Goal: Transaction & Acquisition: Purchase product/service

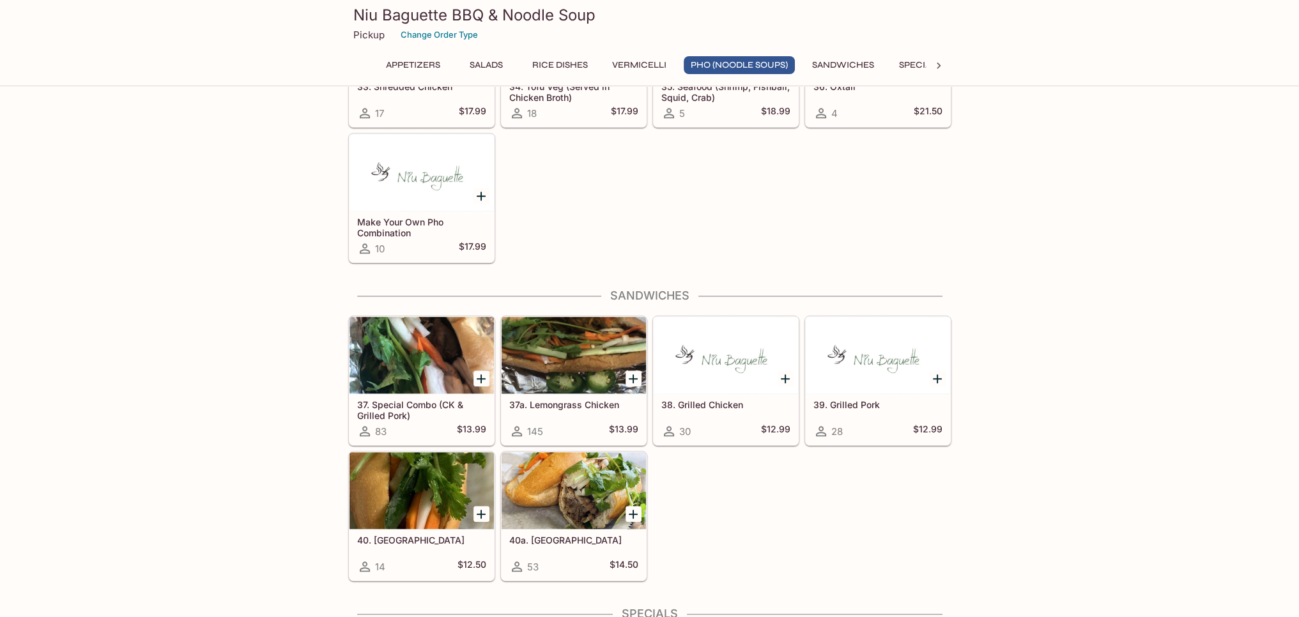
scroll to position [1703, 0]
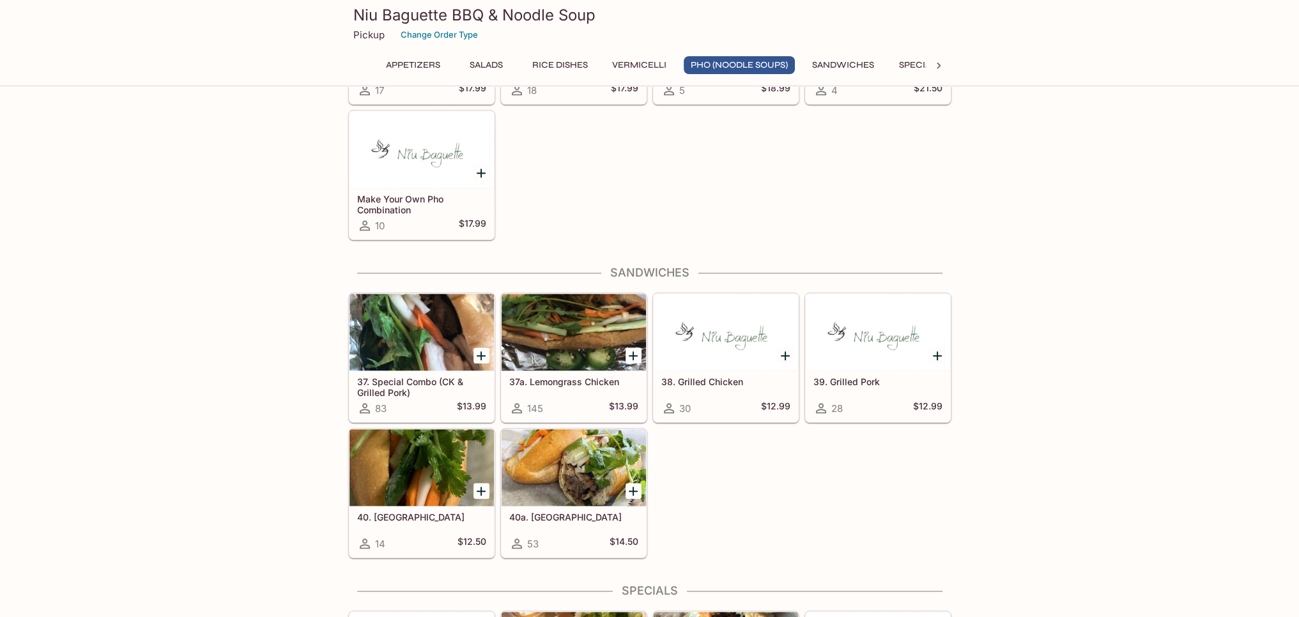
click at [730, 348] on div at bounding box center [726, 332] width 144 height 77
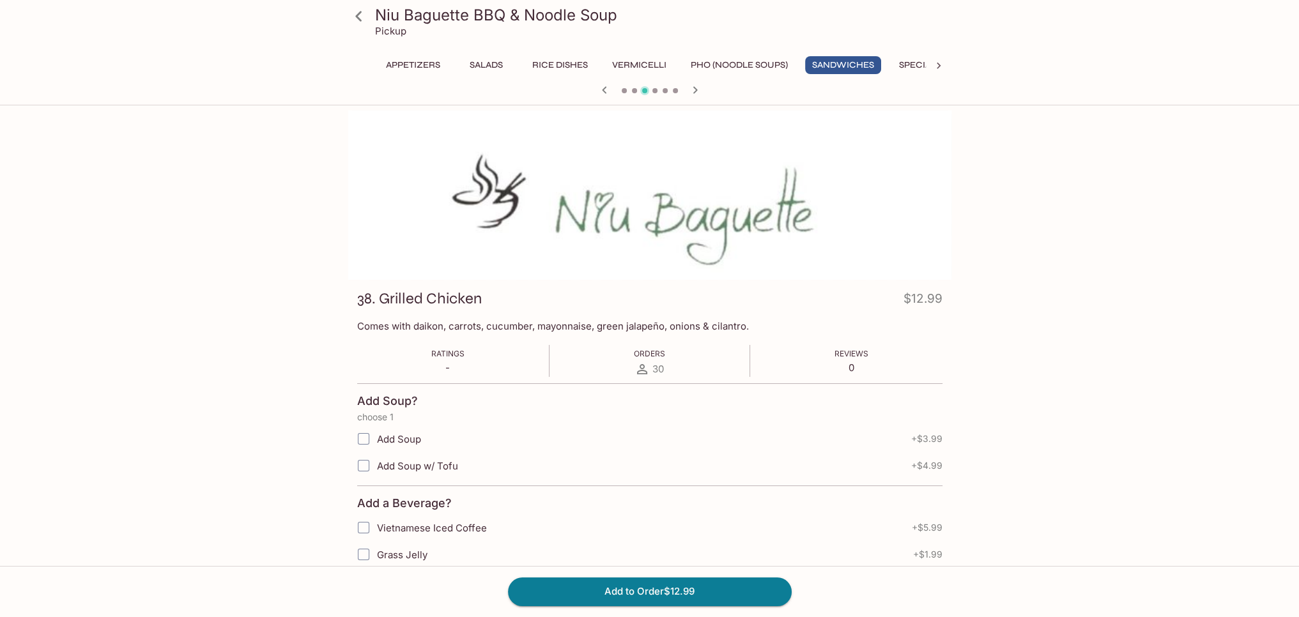
scroll to position [309, 0]
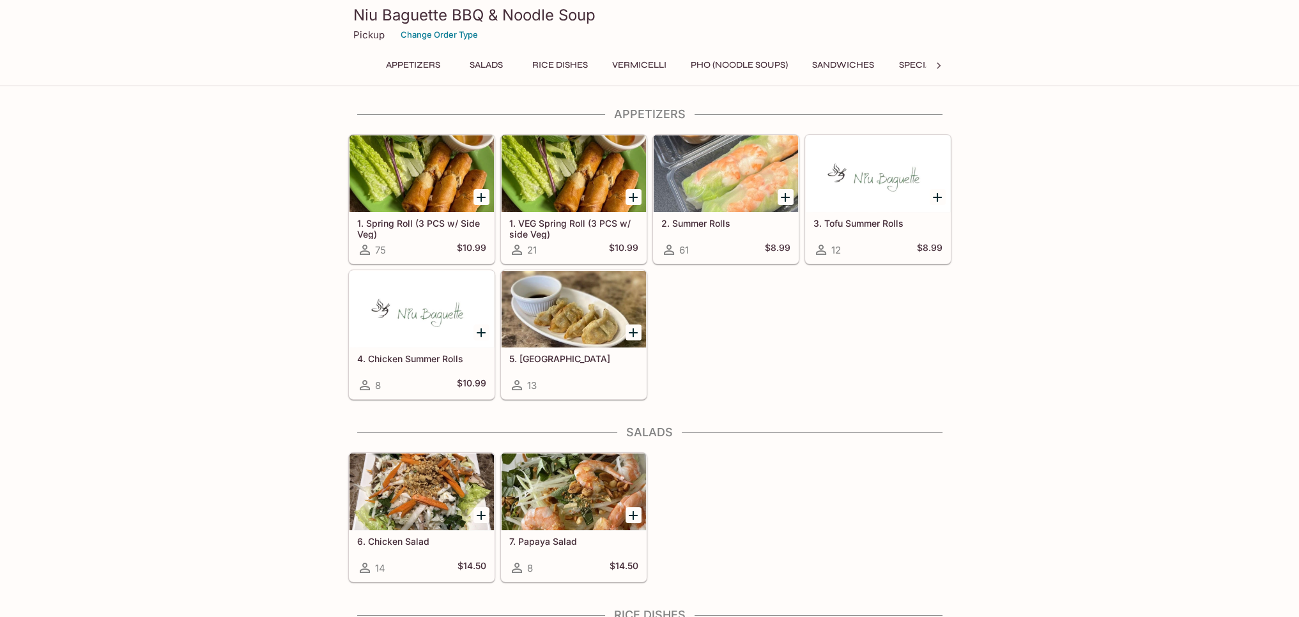
click at [928, 512] on div "6. Chicken Salad 14 $14.50 7. Papaya Salad 8 $14.50" at bounding box center [647, 514] width 608 height 135
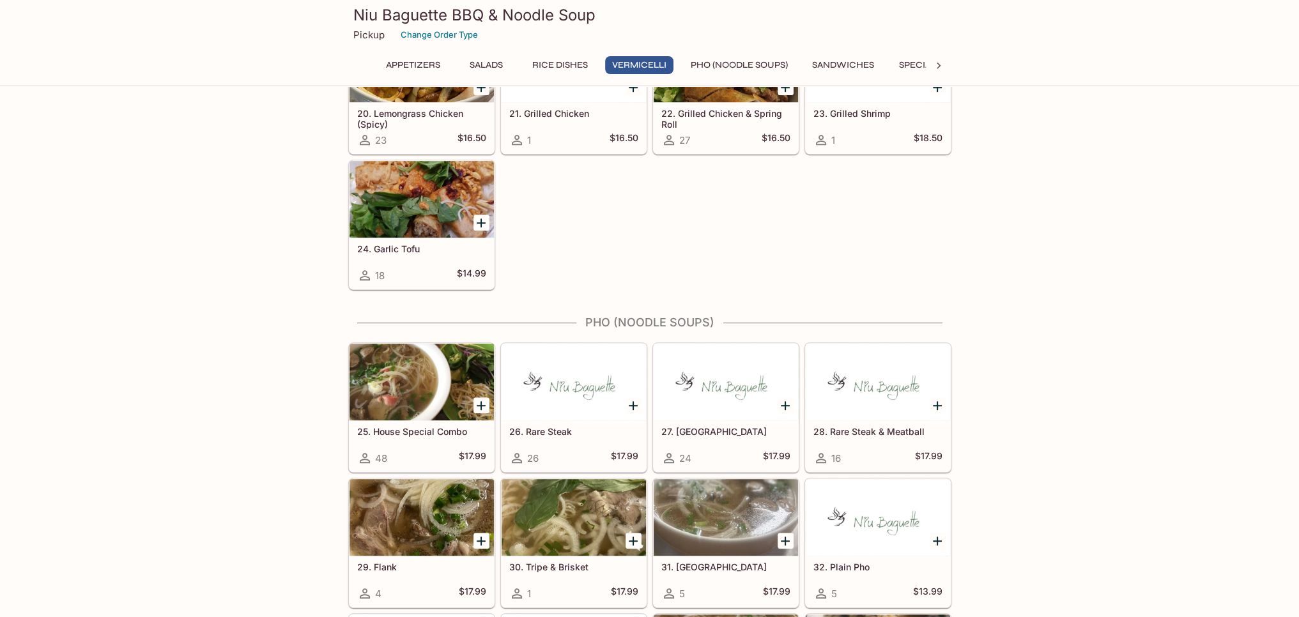
scroll to position [1278, 0]
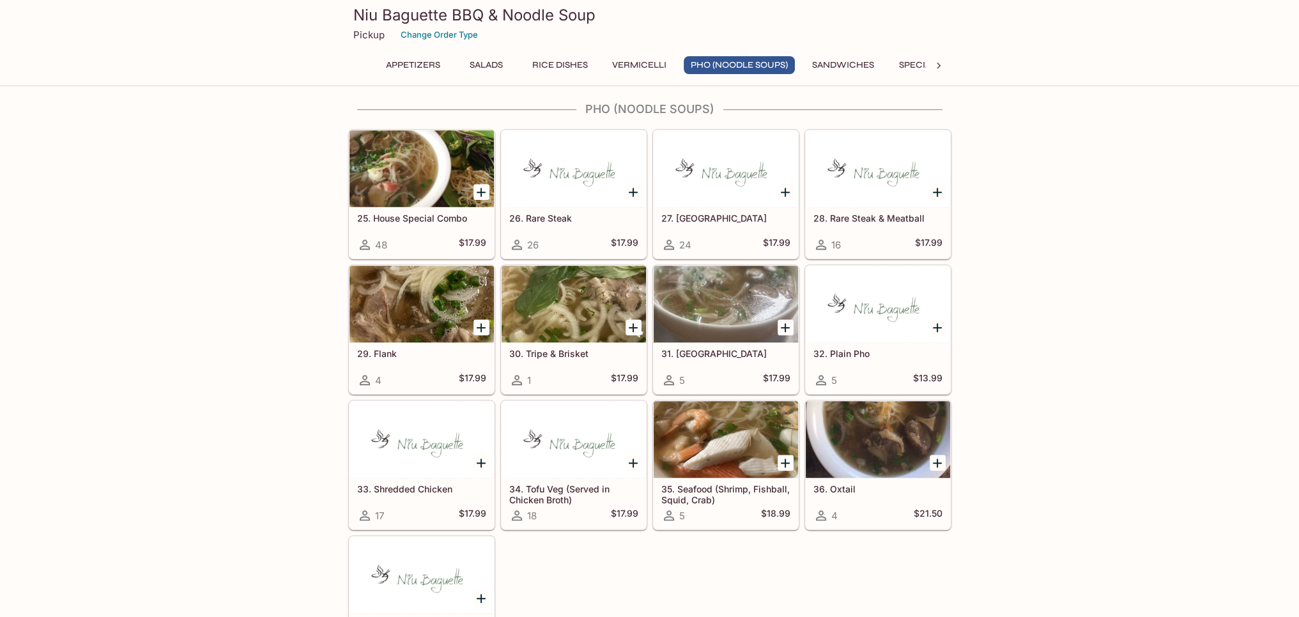
click at [235, 446] on div "Appetizers 1. Spring Roll (3 PCS w/ Side Veg) 75 $10.99 1. VEG Spring Roll (3 P…" at bounding box center [649, 452] width 1299 height 3244
click at [673, 551] on div "25. House Special Combo 48 $17.99 26. Rare Steak 26 $17.99 27. Brisket 24 $17.9…" at bounding box center [647, 395] width 608 height 542
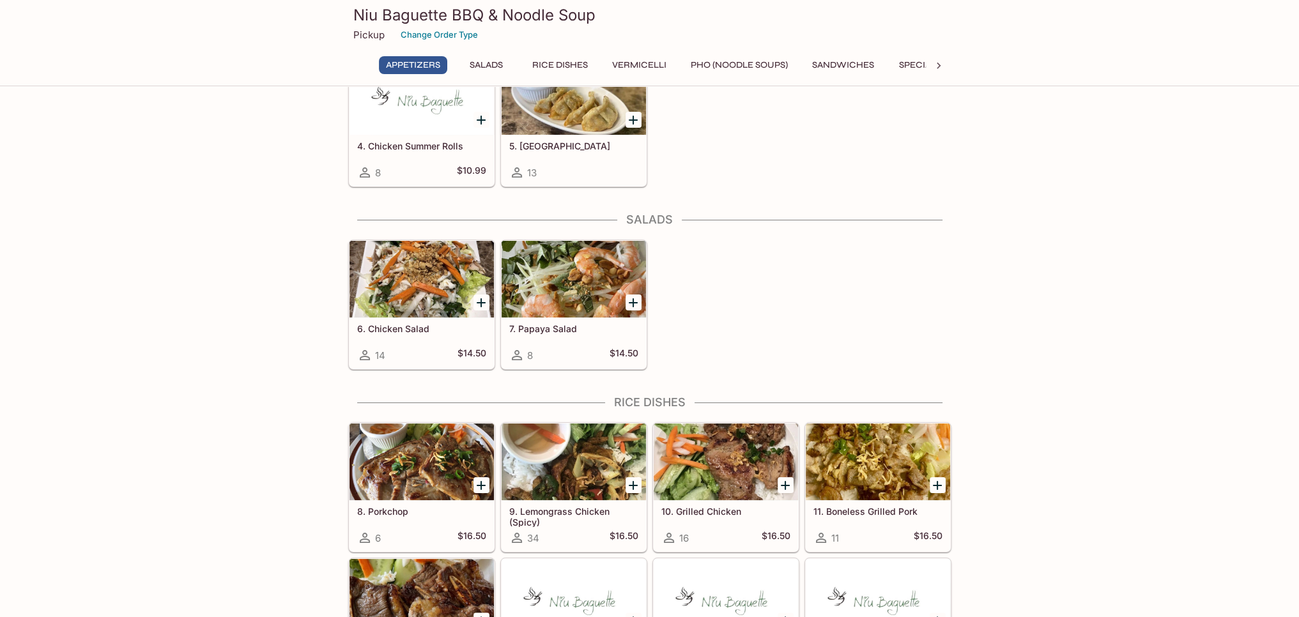
scroll to position [425, 0]
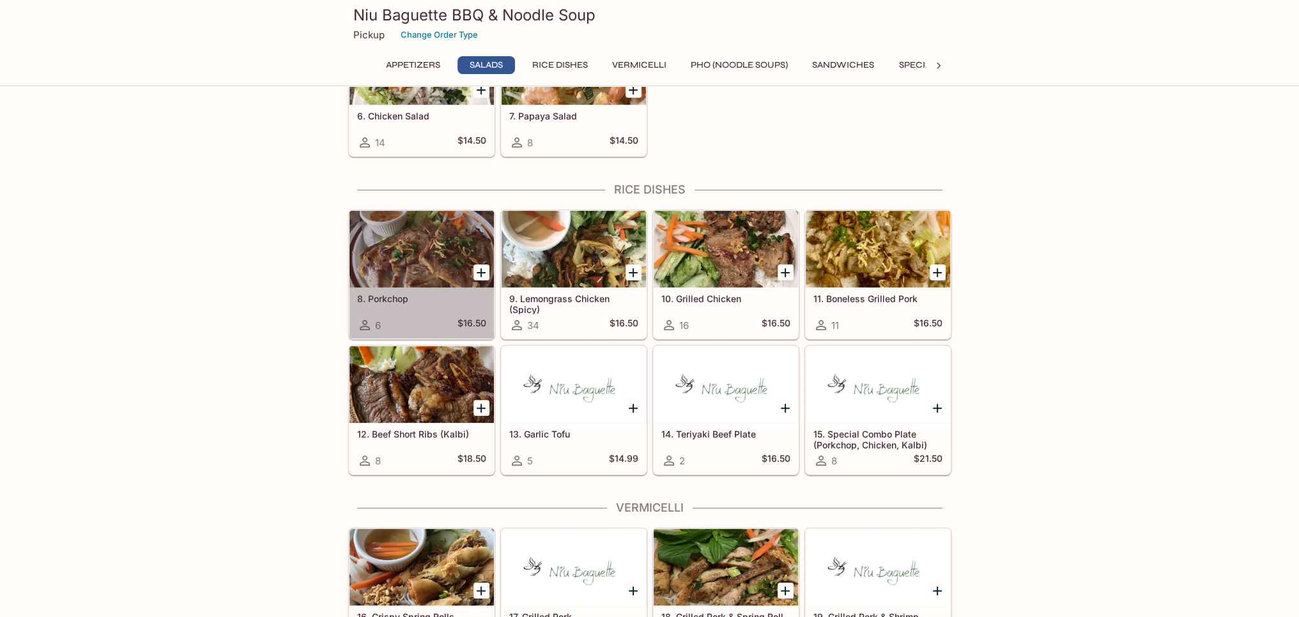
click at [433, 275] on div at bounding box center [421, 249] width 144 height 77
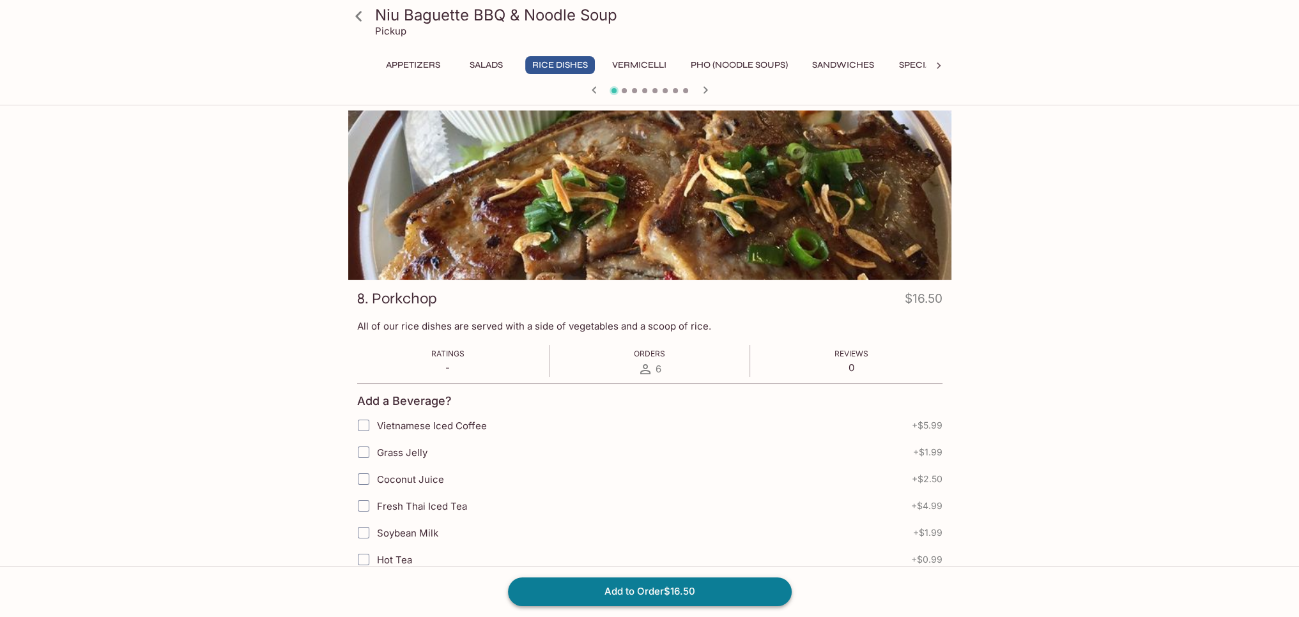
click at [650, 594] on button "Add to Order $16.50" at bounding box center [650, 592] width 284 height 28
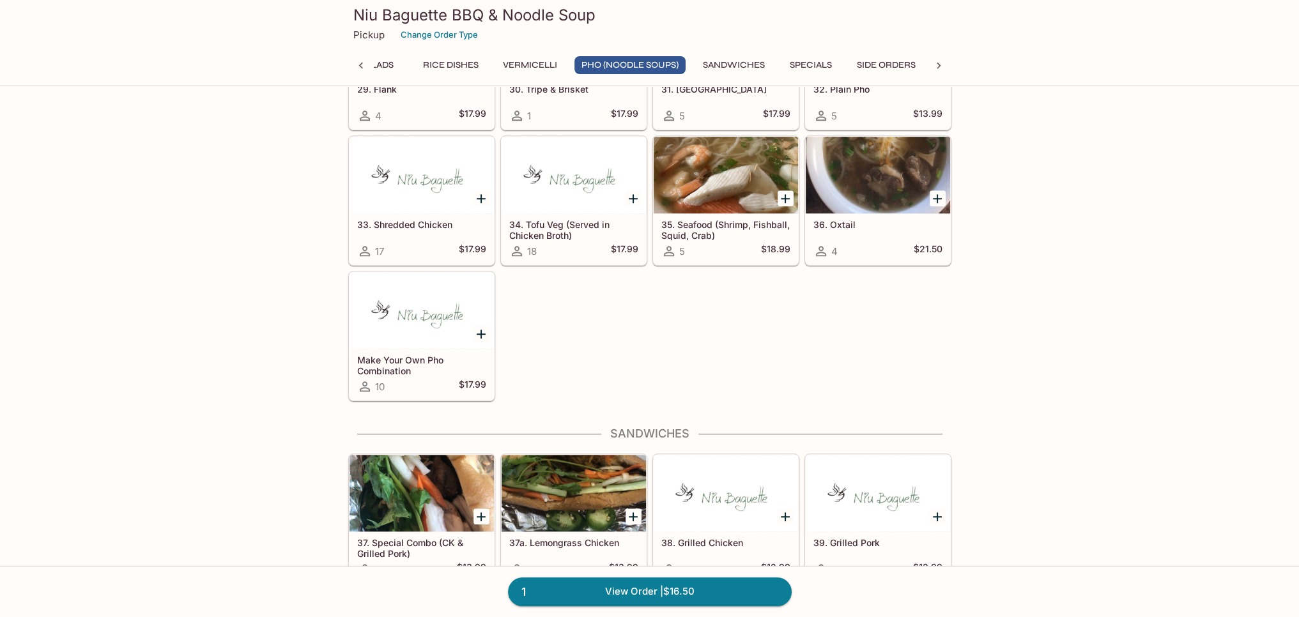
scroll to position [1723, 0]
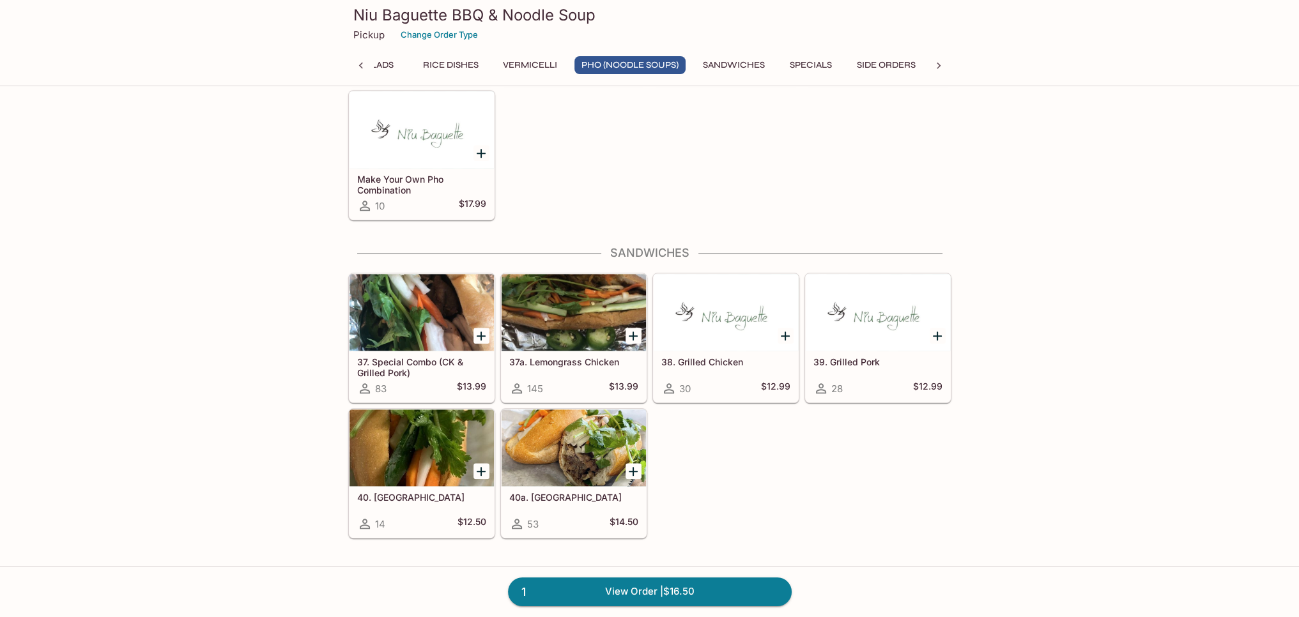
click at [720, 335] on div at bounding box center [726, 312] width 144 height 77
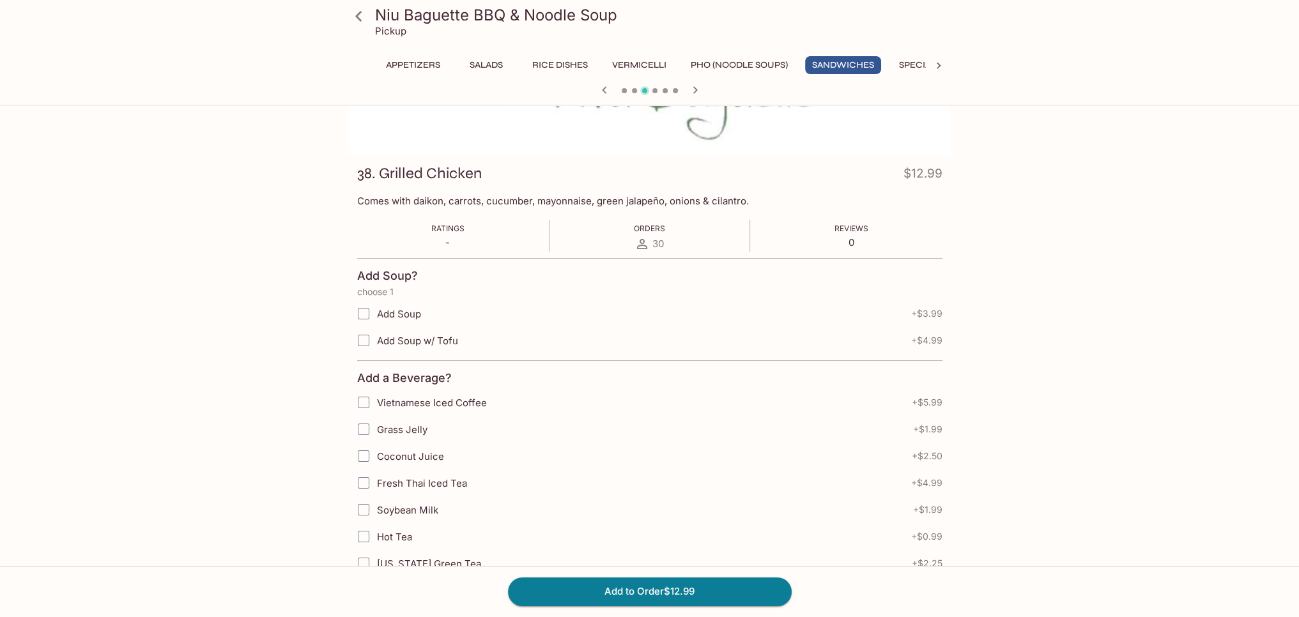
scroll to position [339, 0]
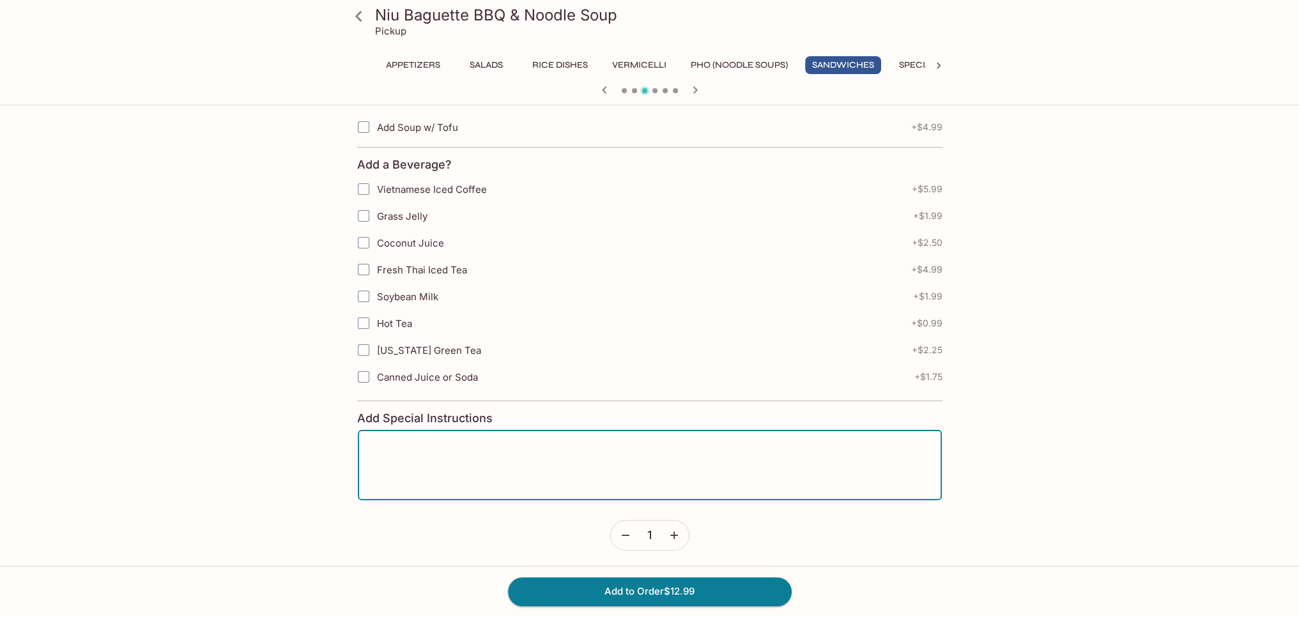
click at [424, 443] on textarea at bounding box center [650, 465] width 566 height 49
type textarea "No cucumbers, [PERSON_NAME], jalapeno. Thanks!"
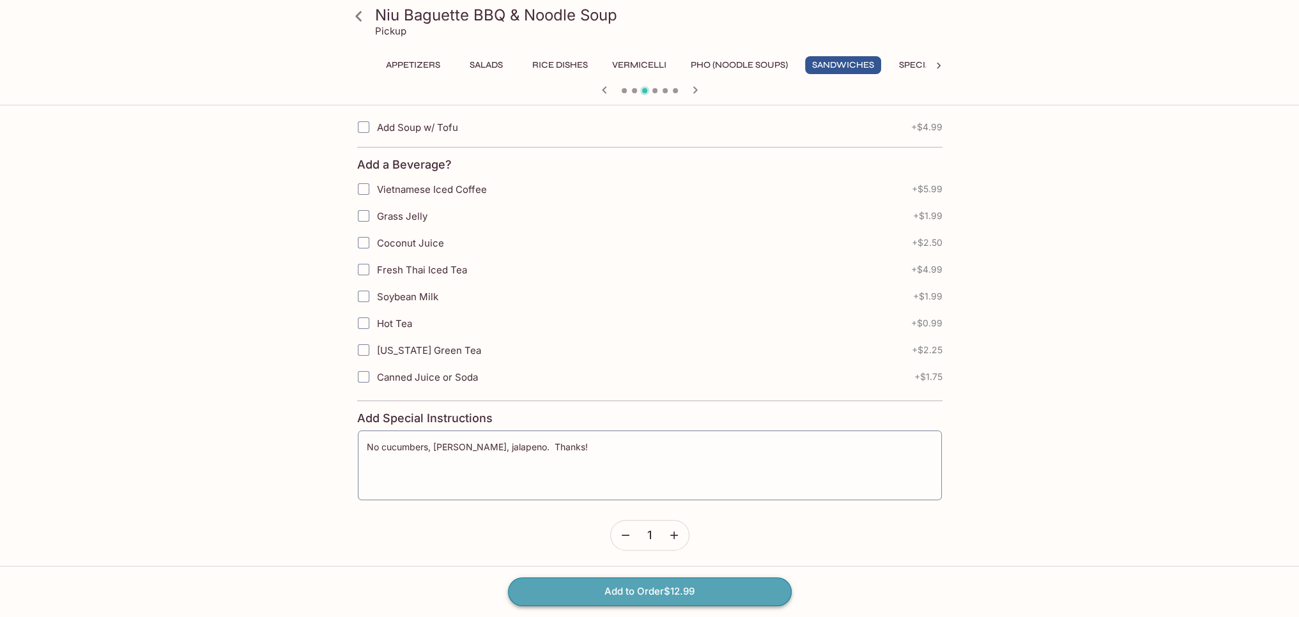
click at [679, 587] on button "Add to Order $12.99" at bounding box center [650, 592] width 284 height 28
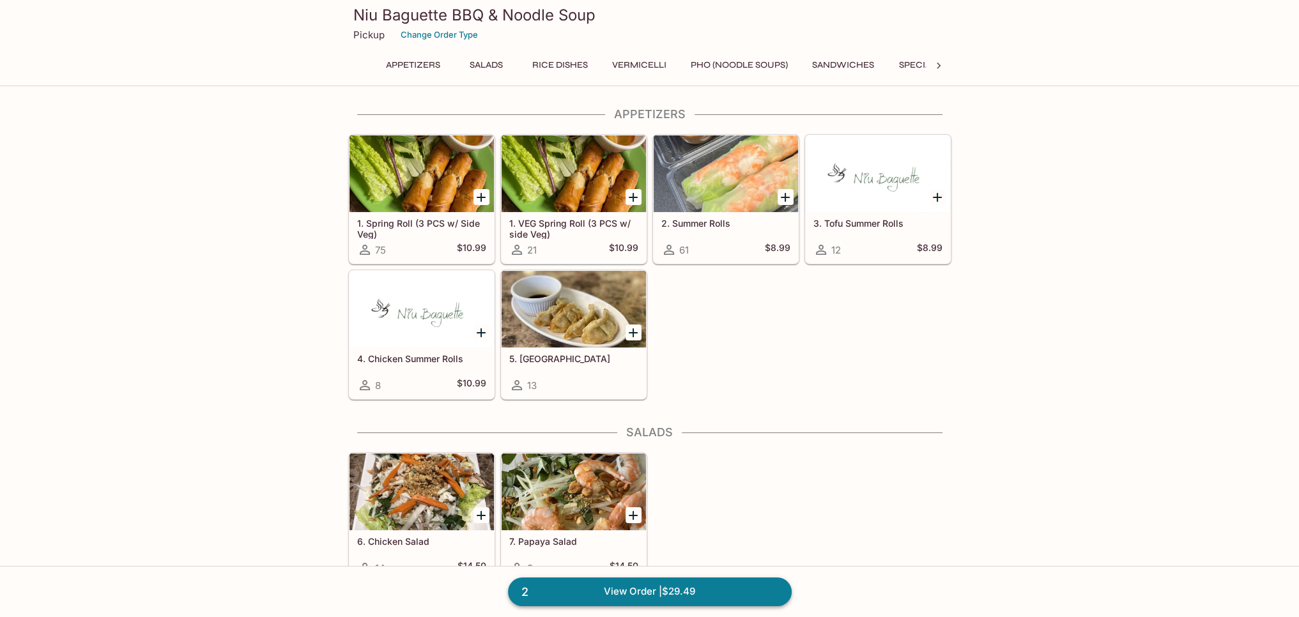
click at [688, 596] on link "2 View Order | $29.49" at bounding box center [650, 592] width 284 height 28
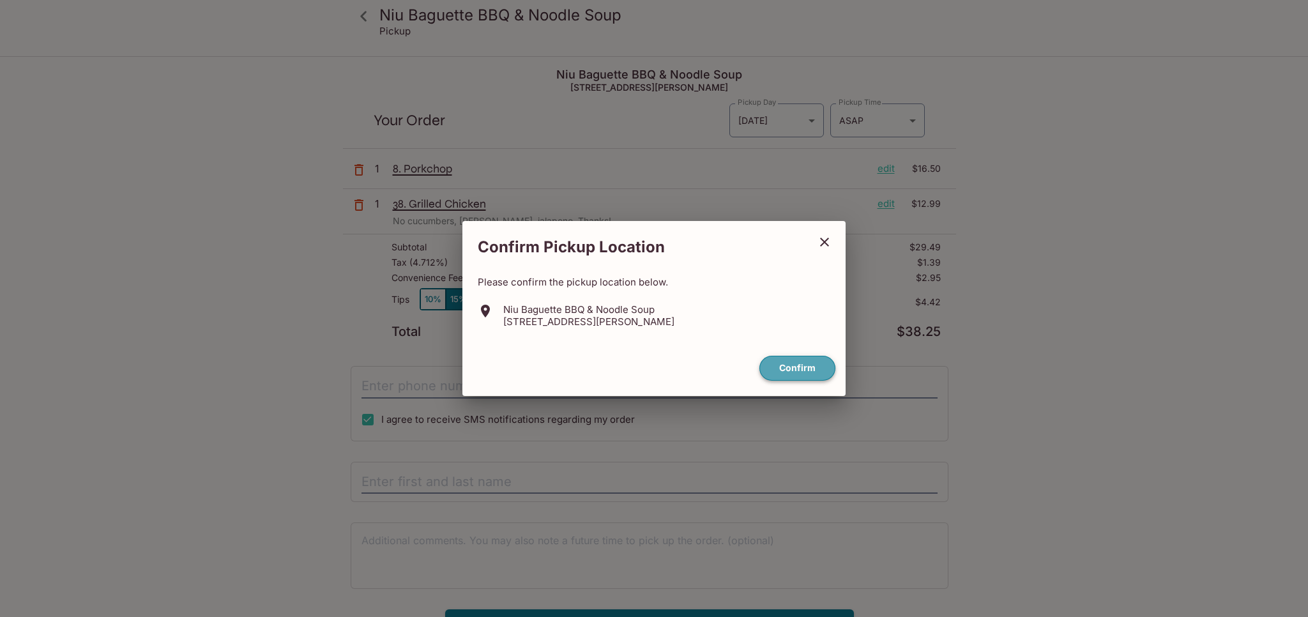
click at [803, 371] on button "Confirm" at bounding box center [798, 368] width 76 height 25
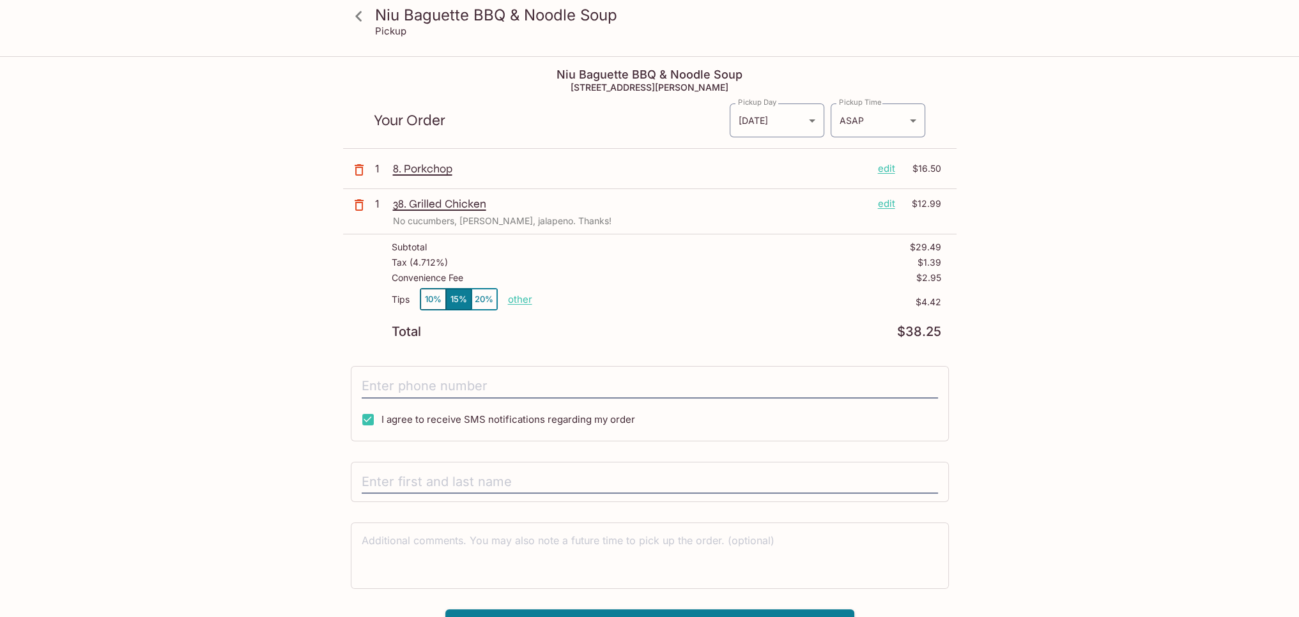
click at [511, 302] on p "other" at bounding box center [520, 299] width 24 height 12
drag, startPoint x: 585, startPoint y: 298, endPoint x: 648, endPoint y: 298, distance: 63.2
click at [648, 298] on div "Tips 10% 15% 20% Done 4.42 $4.42" at bounding box center [666, 307] width 549 height 38
type input "0.00"
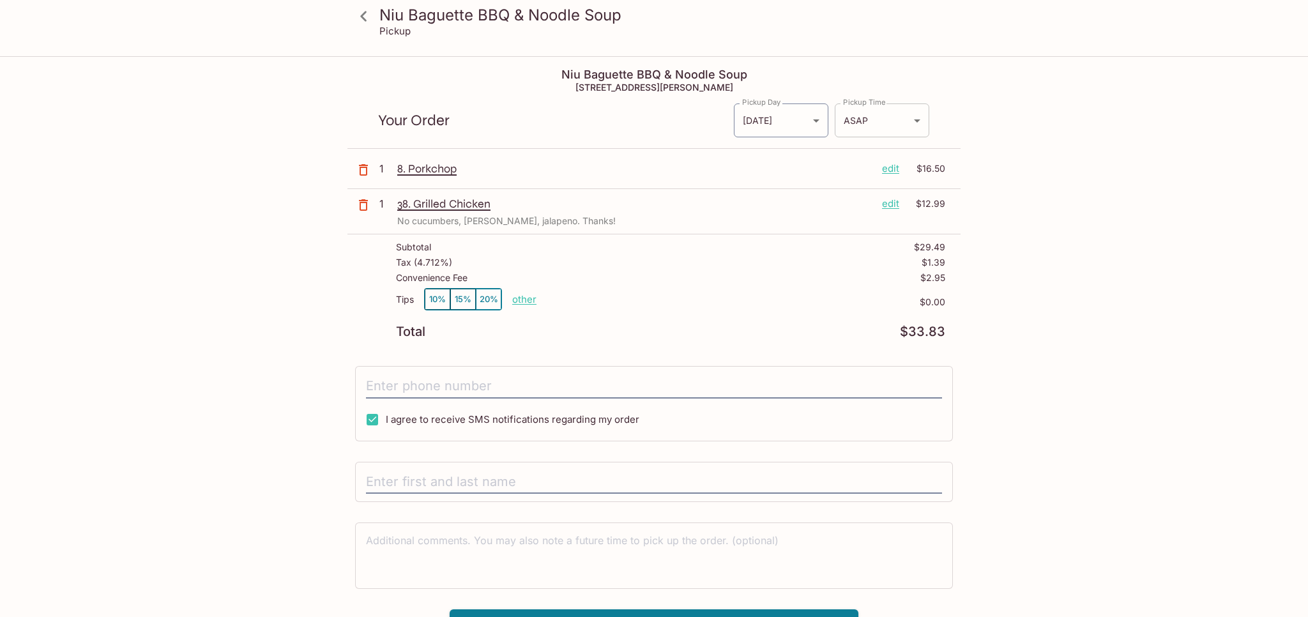
click at [889, 121] on body "Niu Baguette BBQ & Noodle Soup Pickup Niu Baguette BBQ & Noodle Soup [STREET_AD…" at bounding box center [654, 365] width 1308 height 617
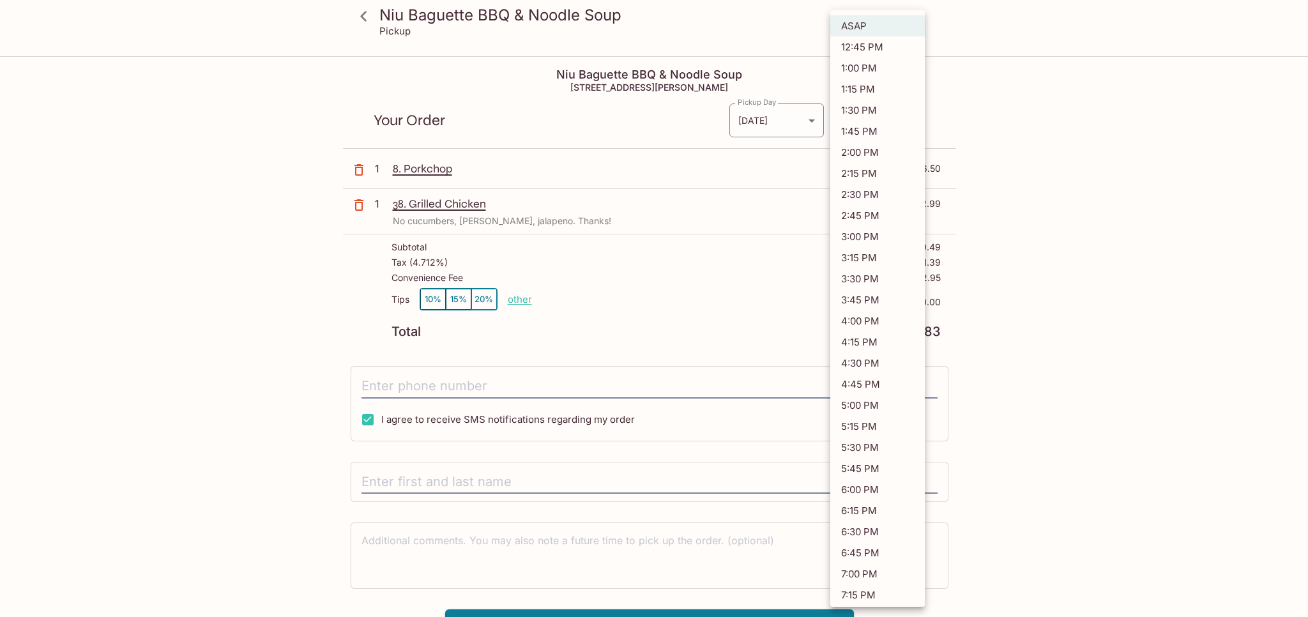
click at [861, 67] on li "1:00 PM" at bounding box center [878, 67] width 95 height 21
type input "[DATE]T23:00:13.000000Z"
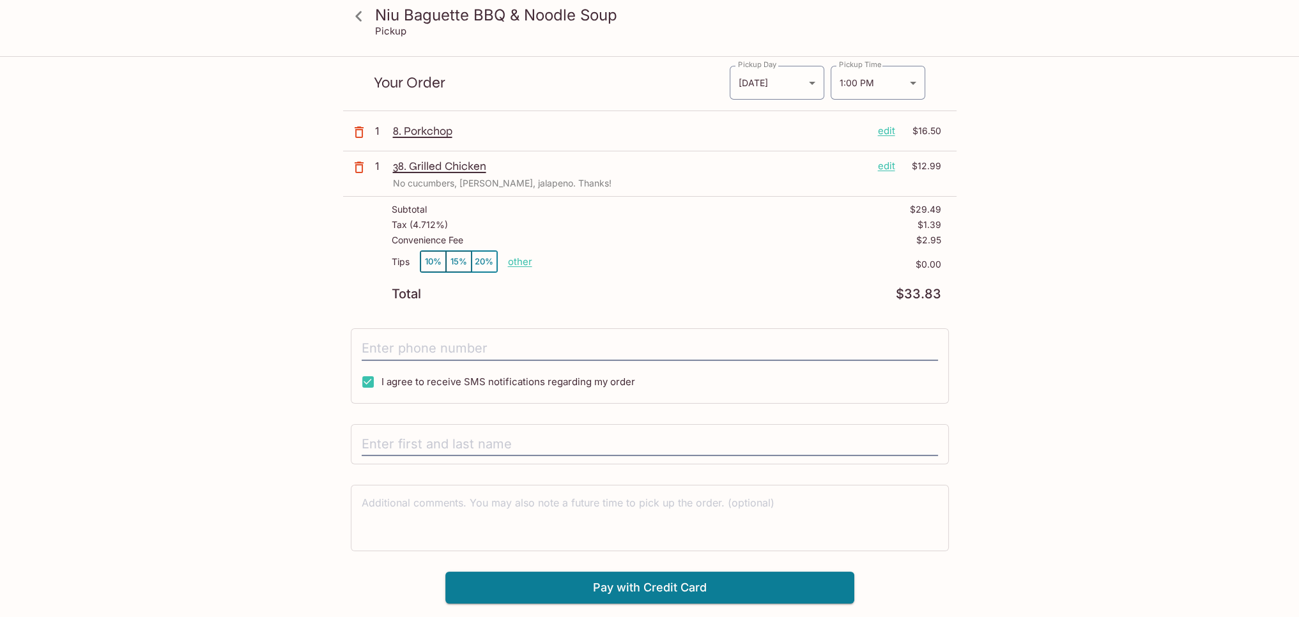
scroll to position [57, 0]
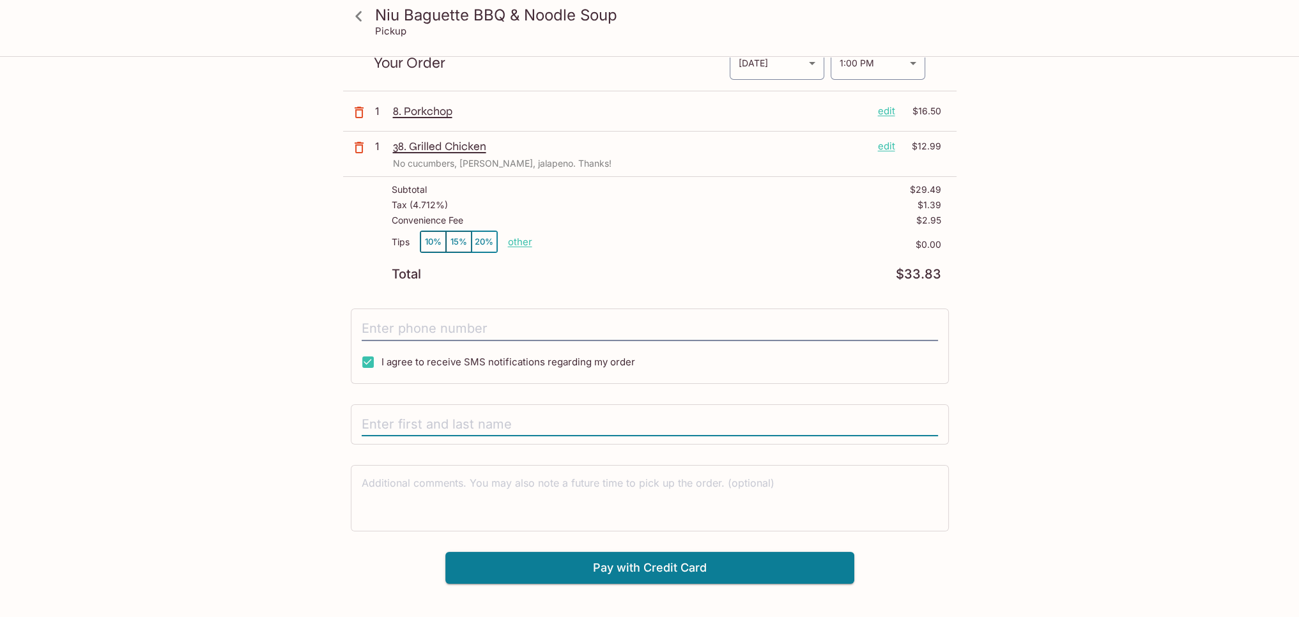
click at [452, 418] on input "text" at bounding box center [650, 425] width 576 height 24
type input "[PERSON_NAME]"
click at [454, 328] on input "tel" at bounding box center [650, 329] width 576 height 24
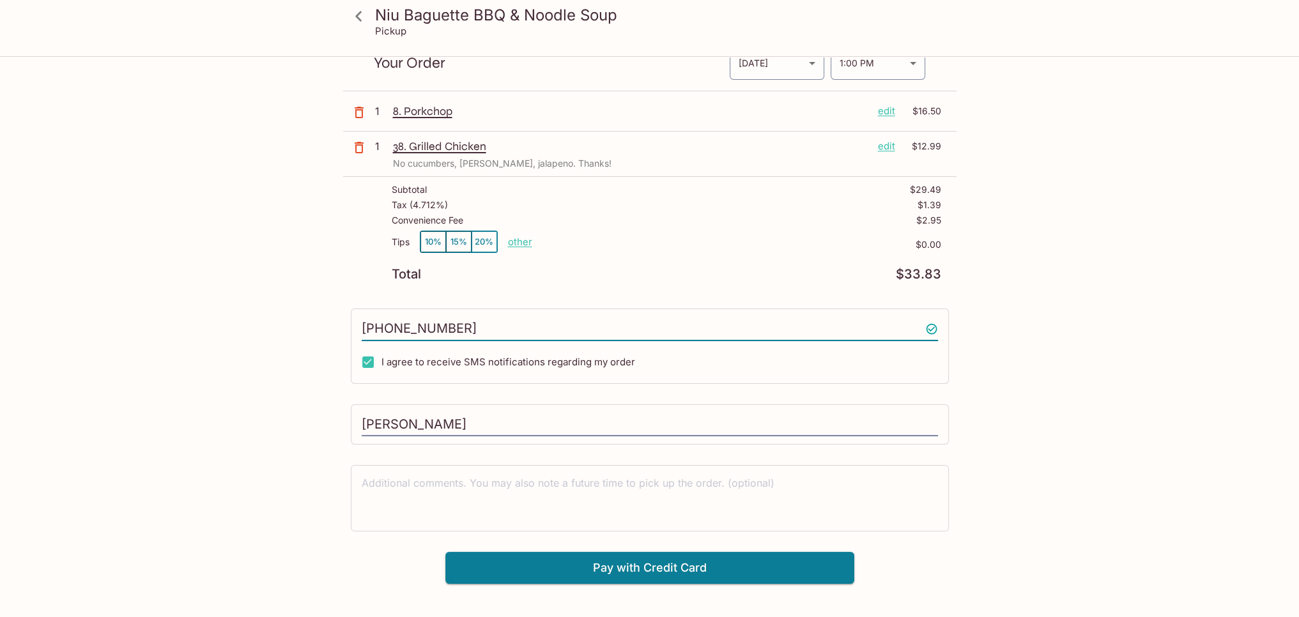
type input "[PHONE_NUMBER]"
click at [1162, 380] on div "Niu Baguette BBQ & Noodle Soup Pickup Niu Baguette BBQ & Noodle Soup [STREET_AD…" at bounding box center [649, 308] width 1299 height 617
click at [652, 568] on button "Pay with Credit Card" at bounding box center [649, 568] width 409 height 32
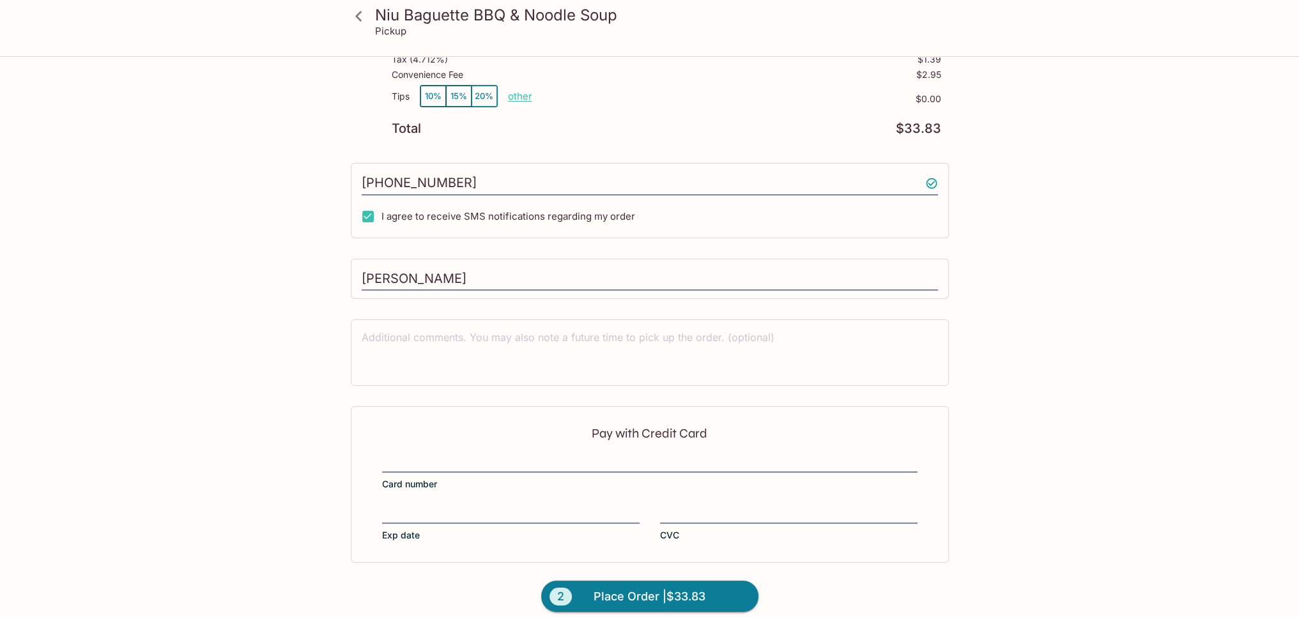
scroll to position [213, 0]
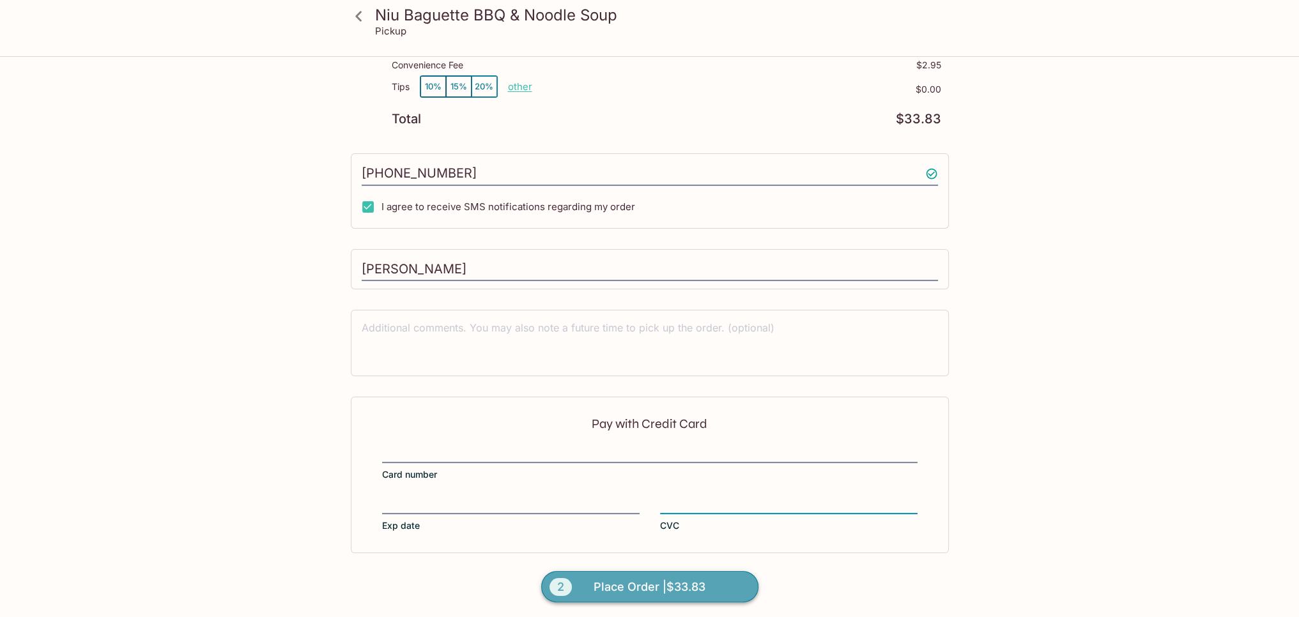
click at [696, 583] on span "Place Order | $33.83" at bounding box center [649, 587] width 112 height 20
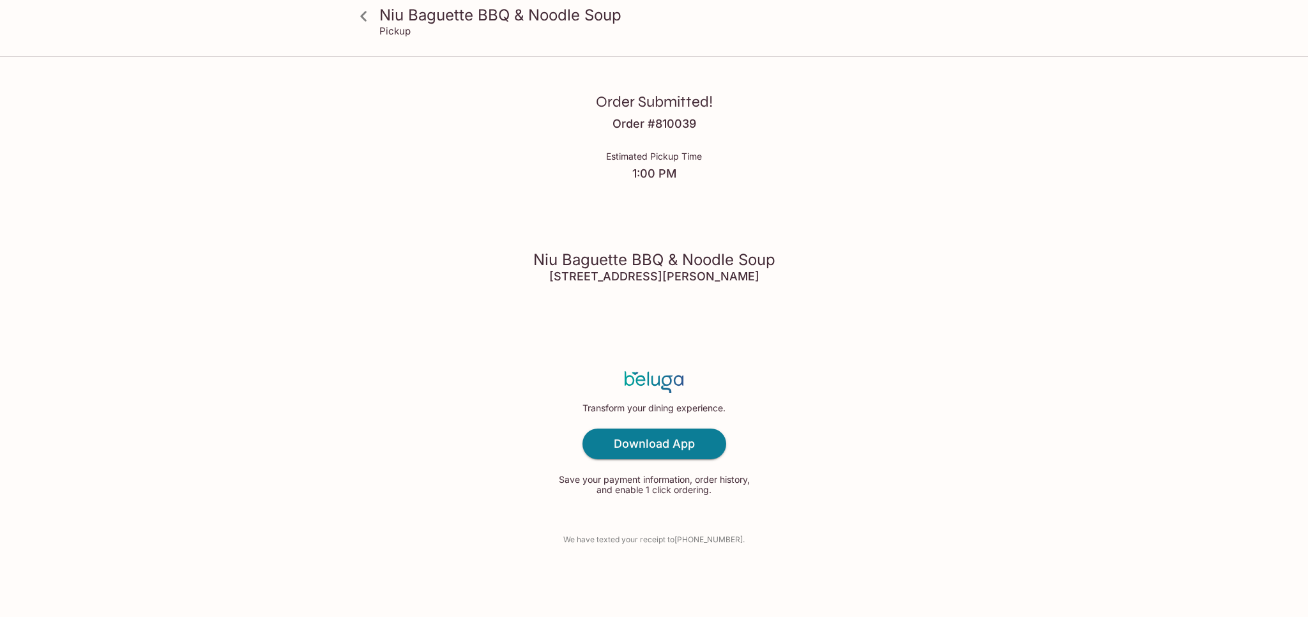
click at [1052, 190] on div "Order Submitted! Order # 810039 Estimated Pickup Time 1:00 PM Niu Baguette BBQ …" at bounding box center [654, 308] width 818 height 617
click at [387, 174] on div "Order Submitted! Order # 810039 Estimated Pickup Time 1:00 PM Niu Baguette BBQ …" at bounding box center [654, 308] width 818 height 617
click at [957, 128] on div "Order Submitted! Order # 810039 Estimated Pickup Time 1:00 PM Niu Baguette BBQ …" at bounding box center [654, 308] width 818 height 617
